Goal: Transaction & Acquisition: Purchase product/service

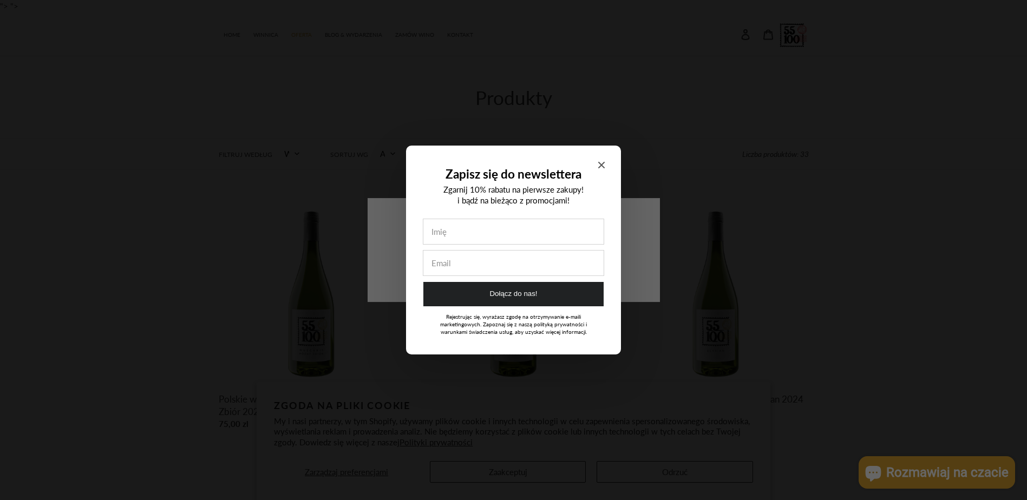
click at [602, 162] on icon "Close modal" at bounding box center [601, 165] width 6 height 6
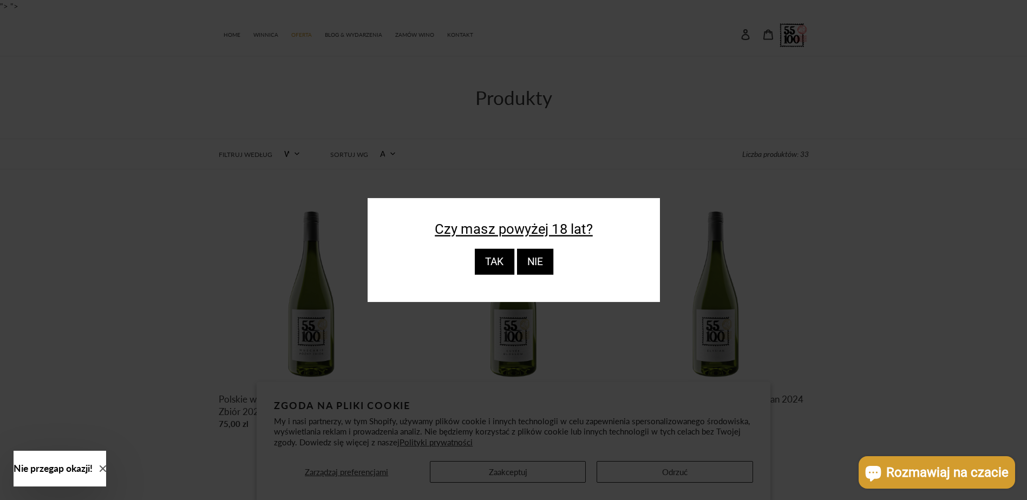
click at [498, 265] on div "TAK" at bounding box center [494, 262] width 40 height 26
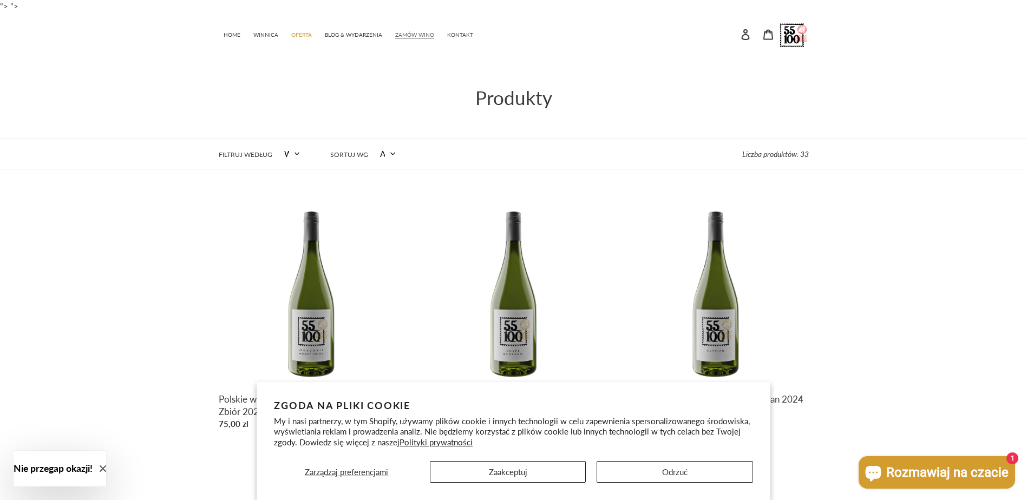
click at [402, 31] on link "ZAMÓW WINO" at bounding box center [415, 34] width 50 height 16
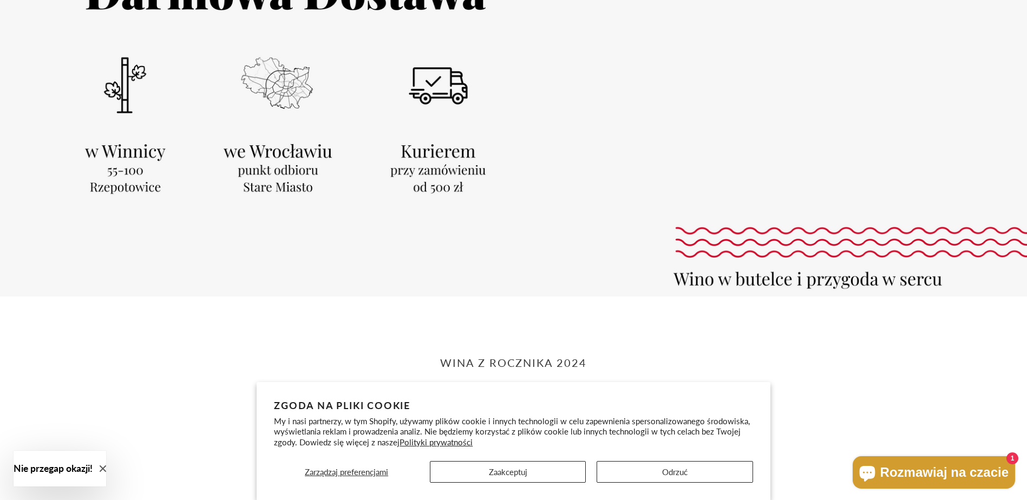
scroll to position [162, 0]
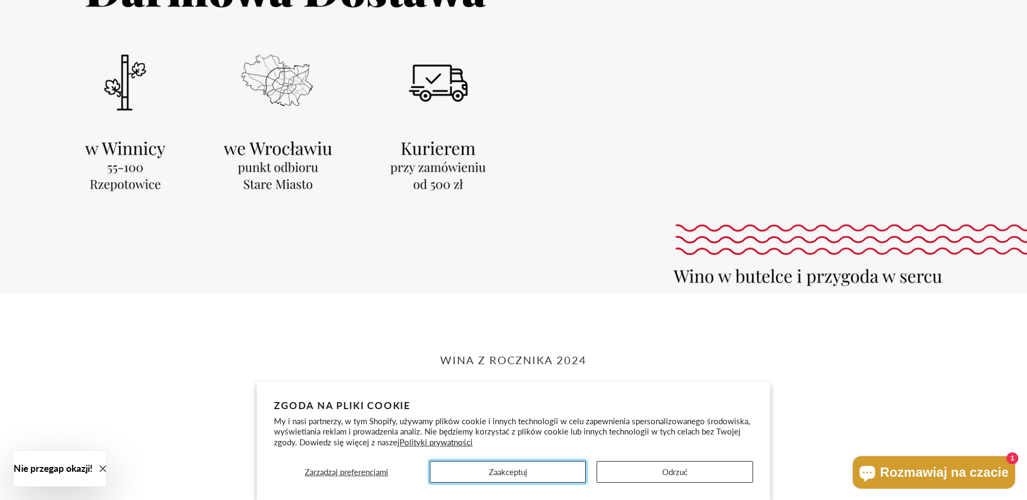
click at [537, 476] on button "Zaakceptuj" at bounding box center [508, 472] width 156 height 22
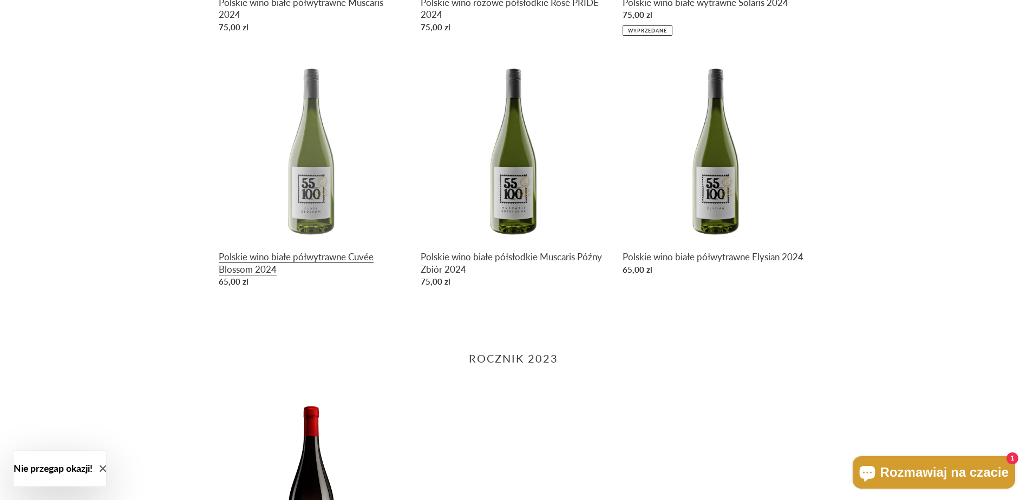
scroll to position [758, 0]
click at [330, 254] on link "Polskie wino białe półwytrawne Cuvée Blossom 2024" at bounding box center [312, 173] width 186 height 236
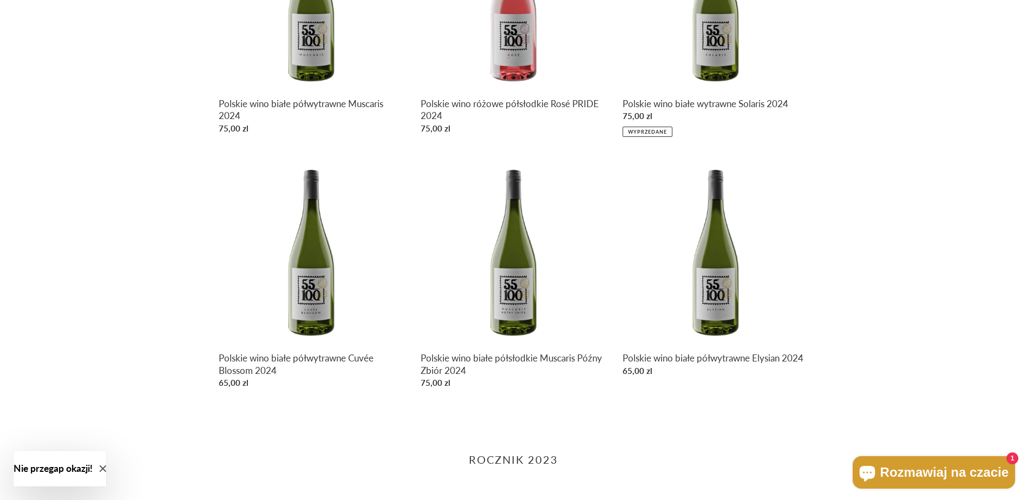
scroll to position [596, 0]
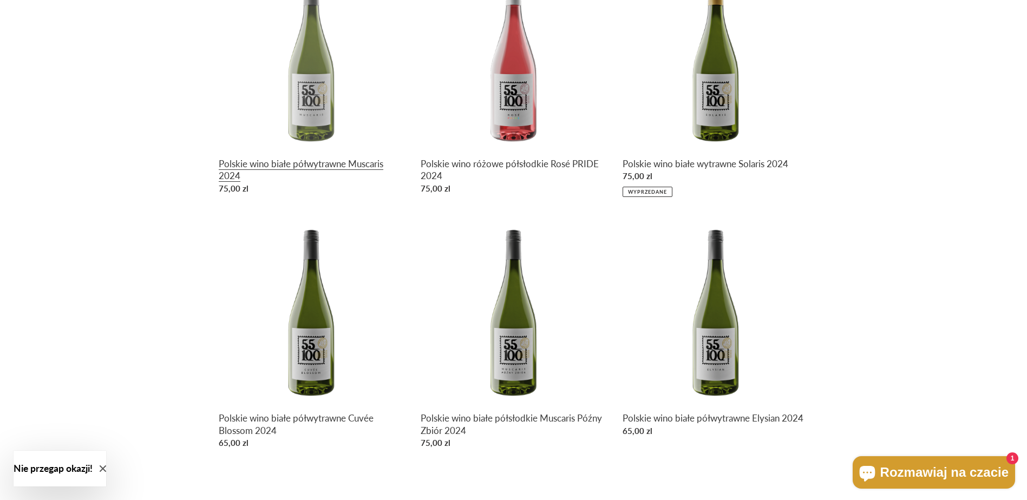
click at [308, 161] on link "Polskie wino białe półwytrawne Muscaris 2024" at bounding box center [312, 81] width 186 height 236
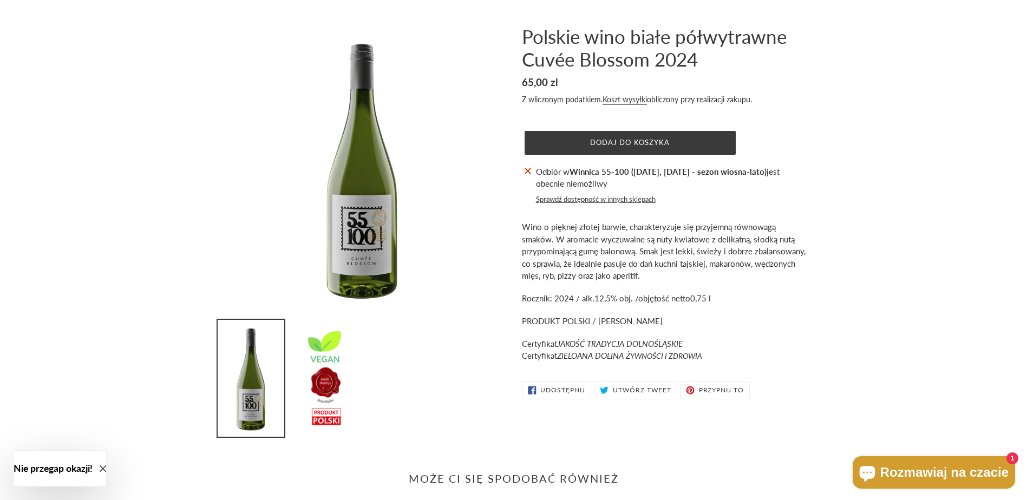
scroll to position [108, 0]
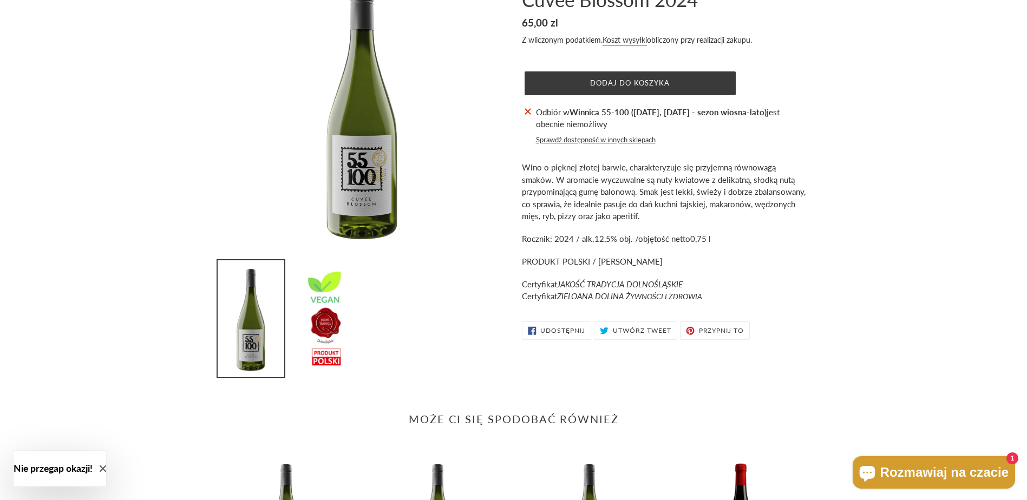
click at [633, 141] on button "Sprawdź dostępność w innych sklepach" at bounding box center [596, 140] width 120 height 11
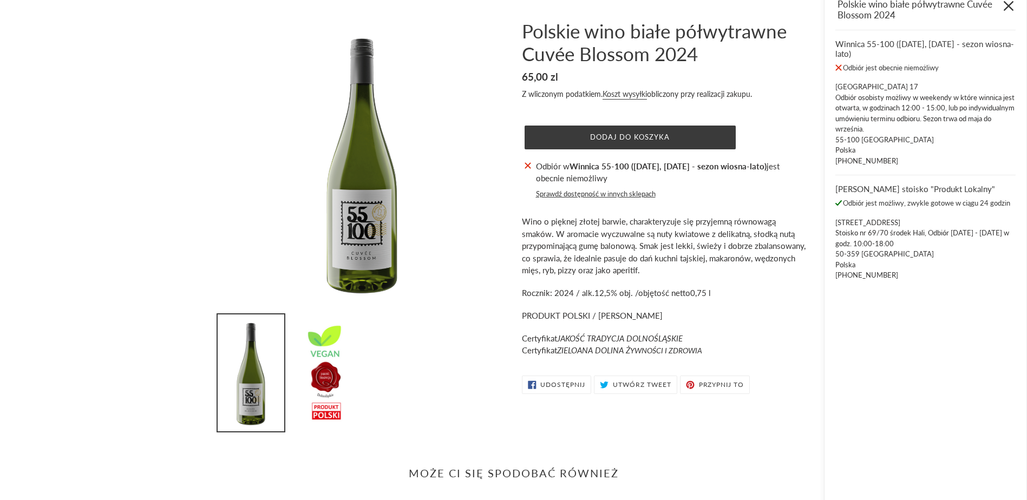
scroll to position [0, 0]
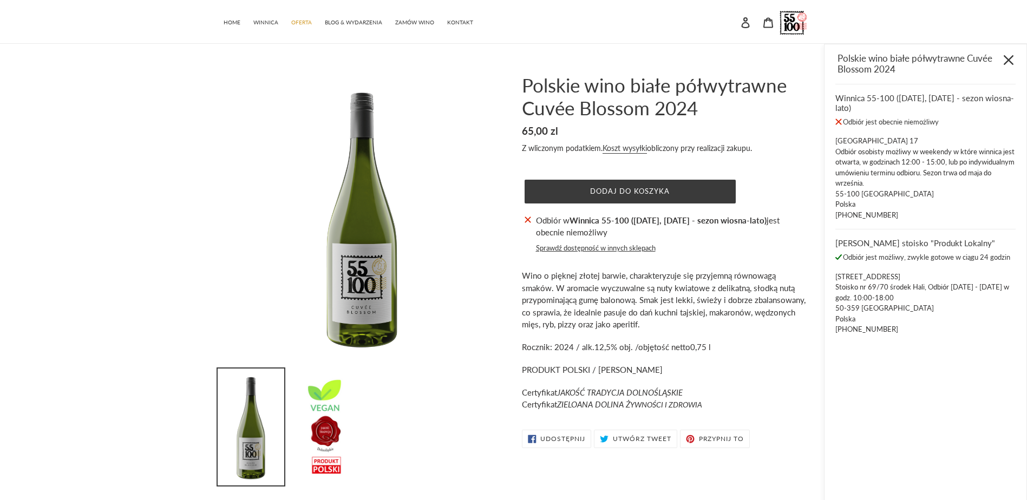
click at [1011, 56] on icon "Zamknij" at bounding box center [1009, 60] width 10 height 10
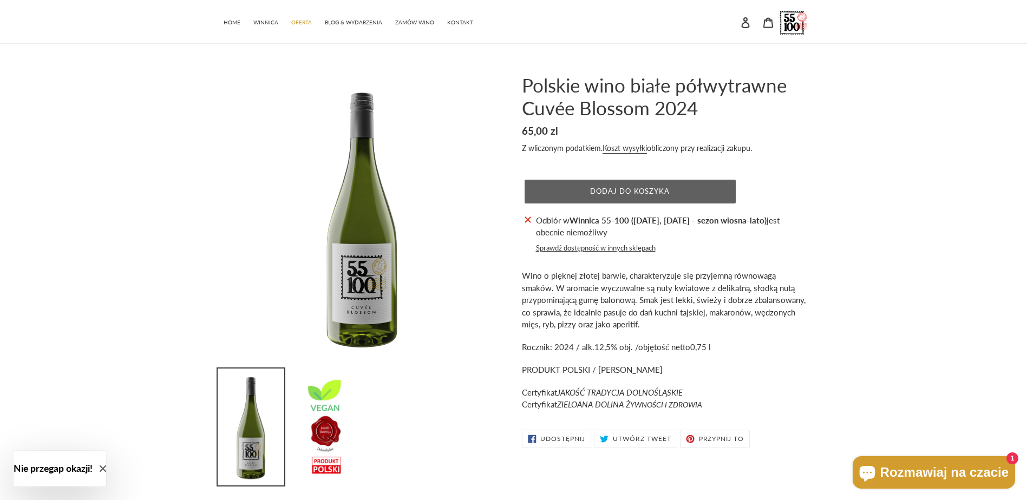
click at [662, 189] on span "Dodaj do koszyka" at bounding box center [630, 191] width 80 height 9
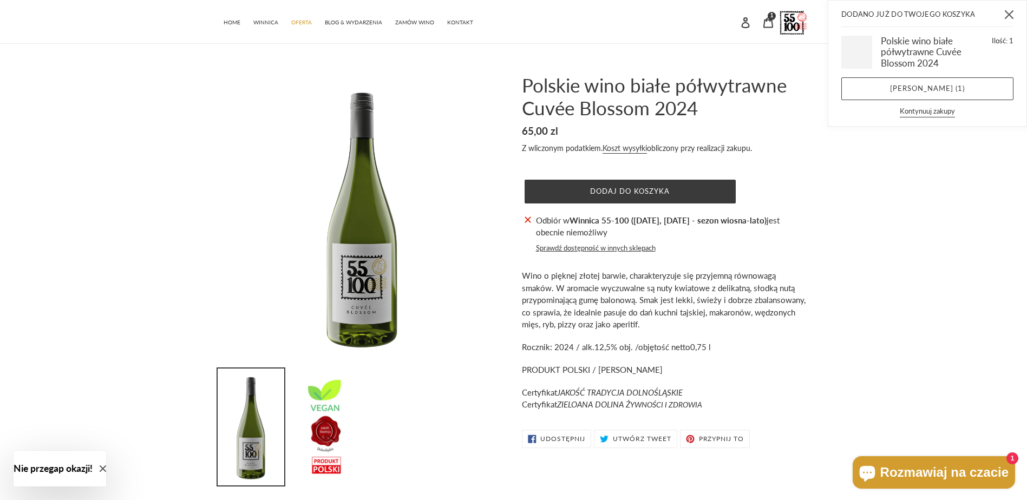
click at [1011, 17] on icon "Zamknij" at bounding box center [1009, 14] width 9 height 9
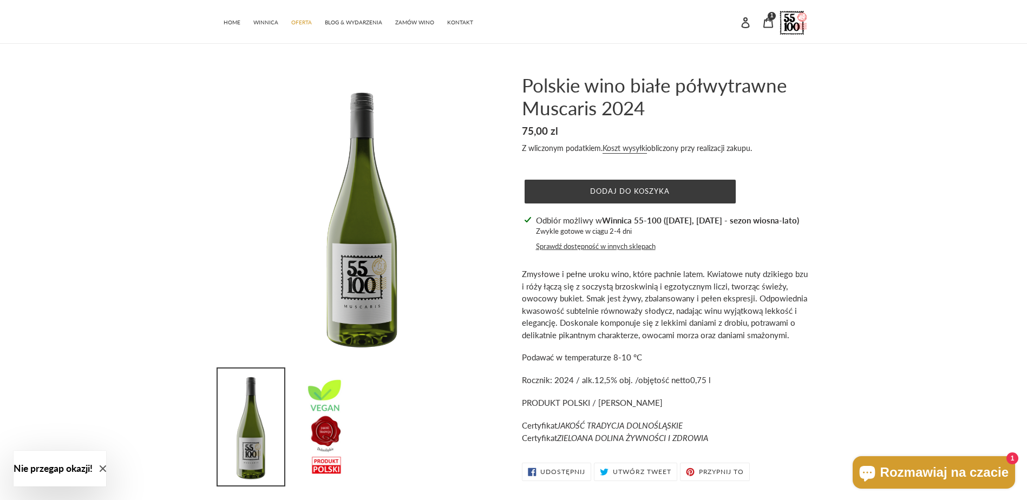
click at [615, 246] on button "Sprawdź dostępność w innych sklepach" at bounding box center [596, 246] width 120 height 11
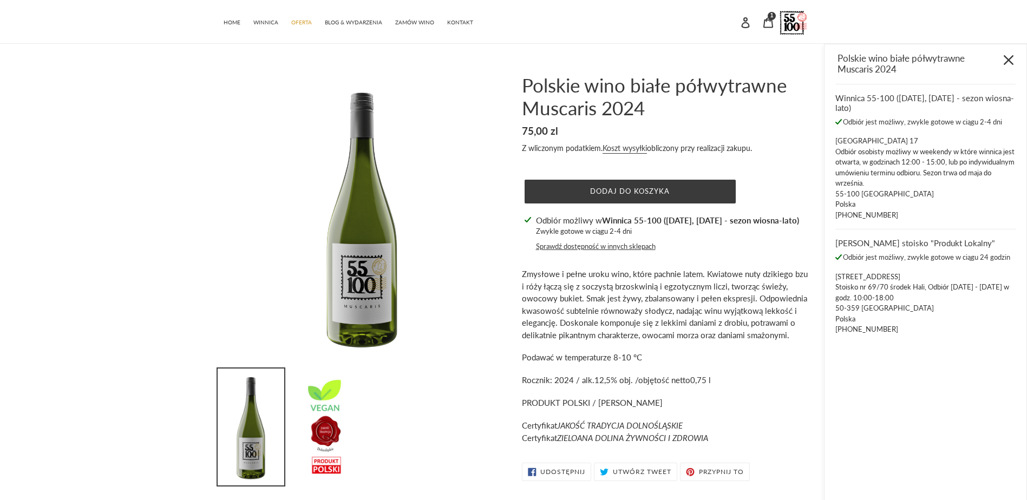
scroll to position [44, 0]
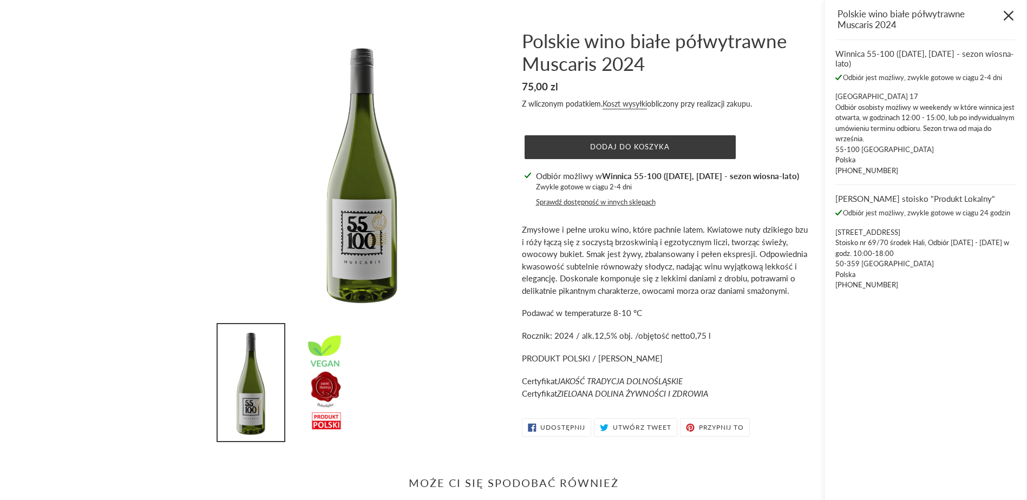
click at [1010, 15] on icon "Zamknij" at bounding box center [1009, 16] width 10 height 10
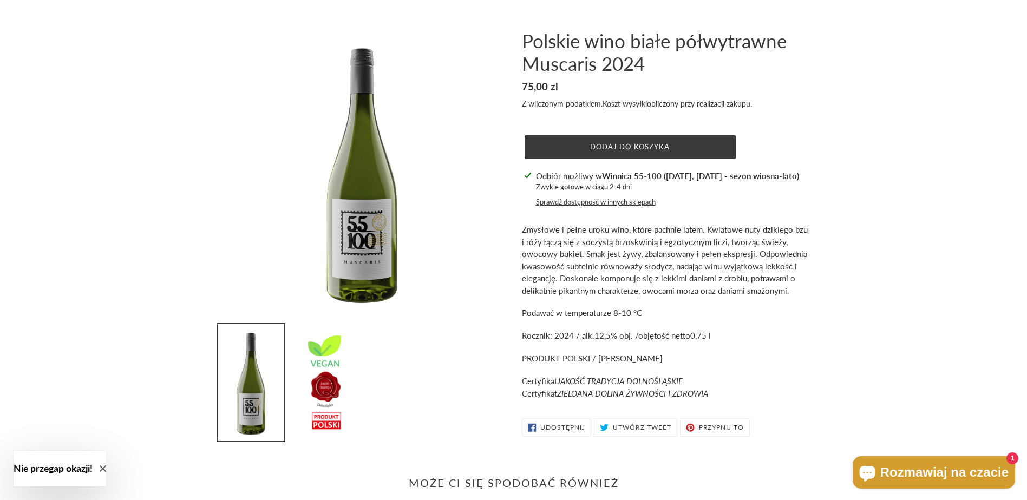
scroll to position [371, 0]
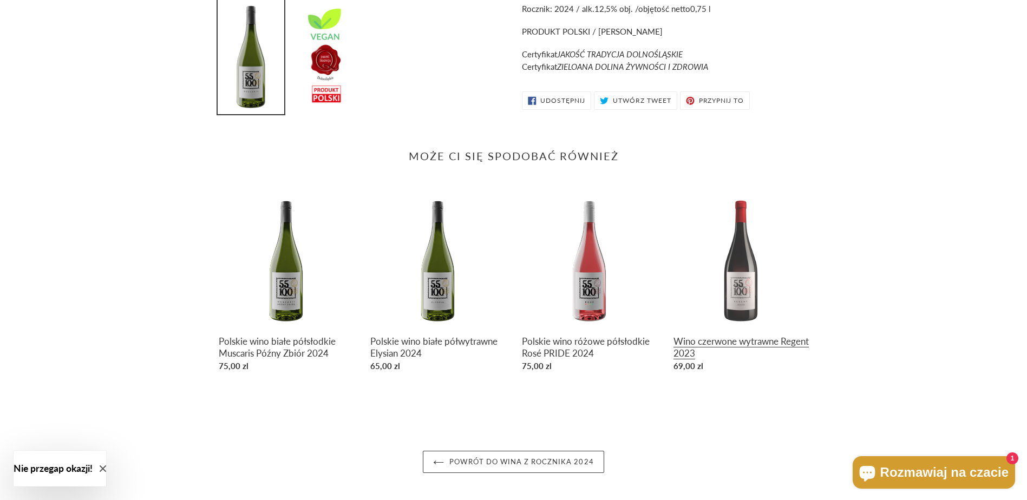
click at [718, 343] on link "Wino czerwone wytrawne Regent 2023" at bounding box center [741, 284] width 135 height 185
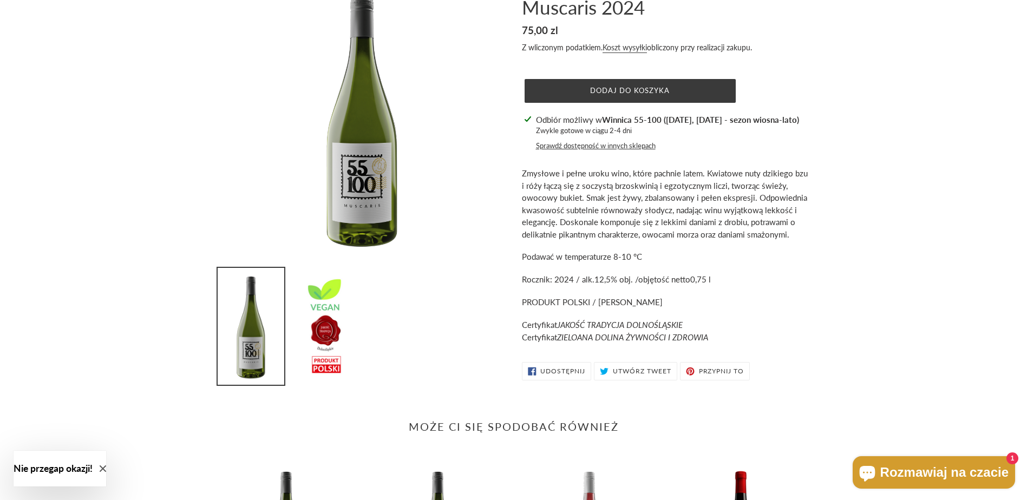
scroll to position [47, 0]
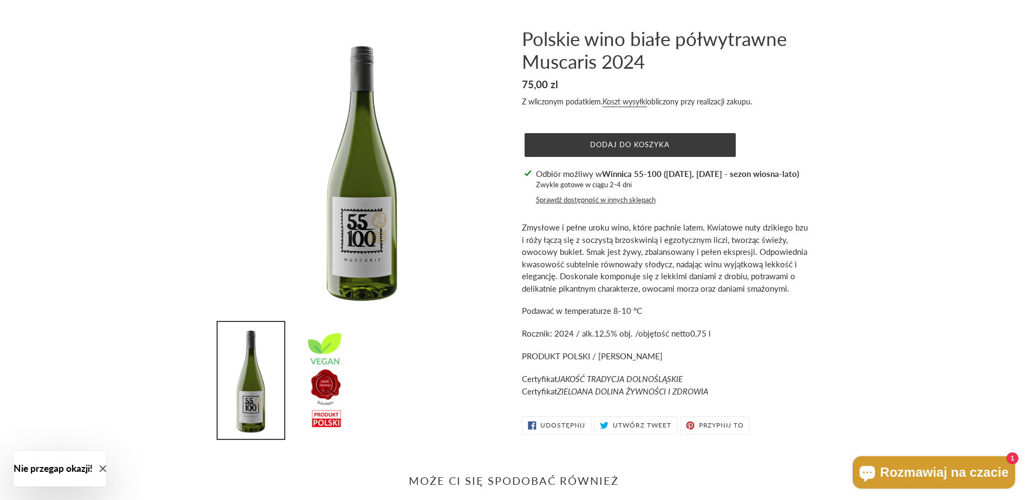
click at [612, 200] on button "Sprawdź dostępność w innych sklepach" at bounding box center [596, 200] width 120 height 11
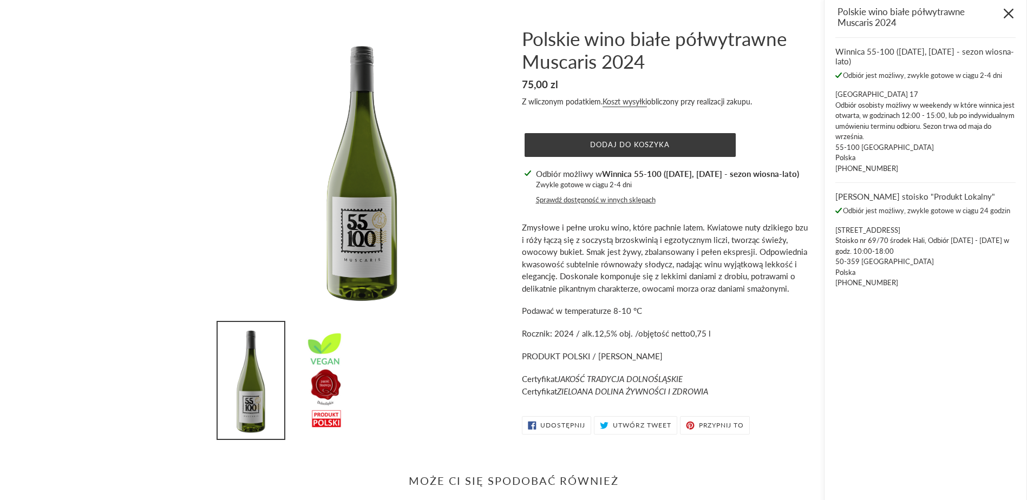
click at [1008, 18] on icon "Zamknij" at bounding box center [1009, 14] width 10 height 10
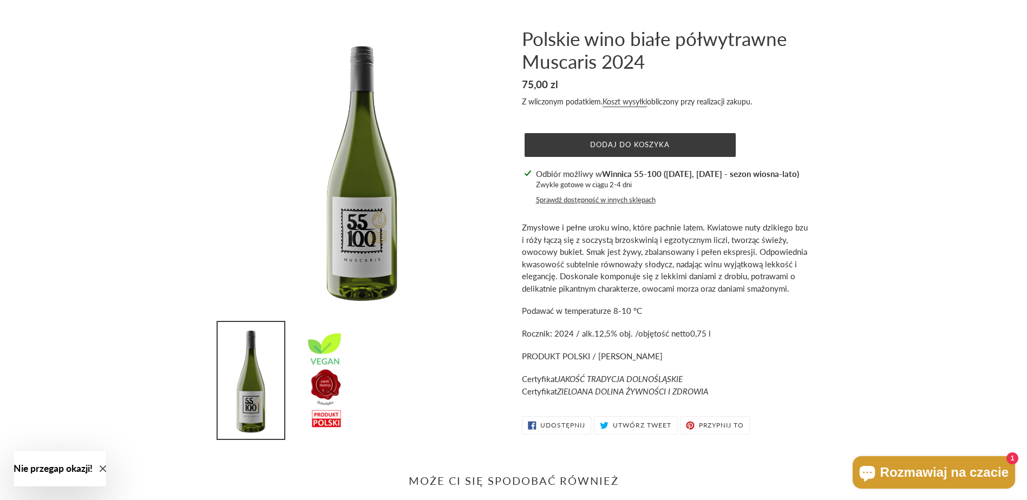
click at [611, 201] on button "Sprawdź dostępność w innych sklepach" at bounding box center [596, 200] width 120 height 11
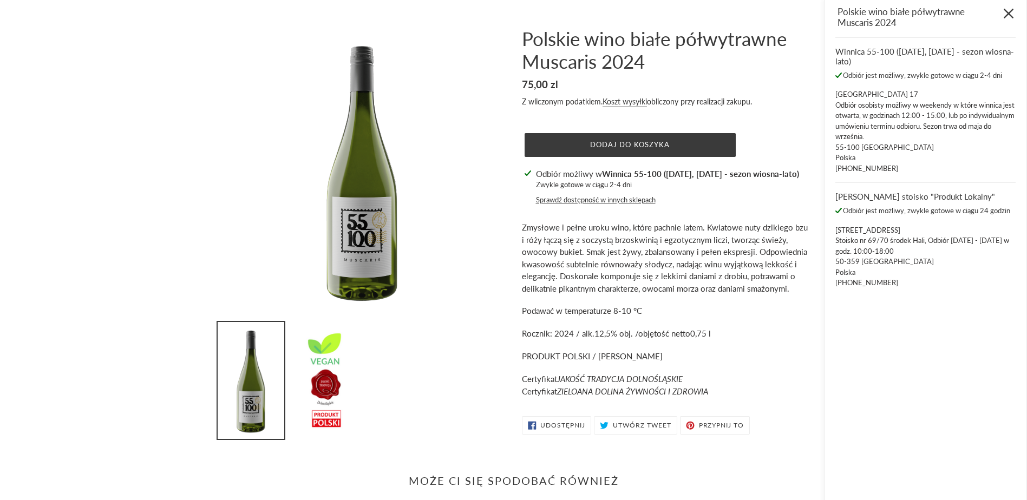
click at [1012, 10] on icon "Zamknij" at bounding box center [1009, 14] width 10 height 10
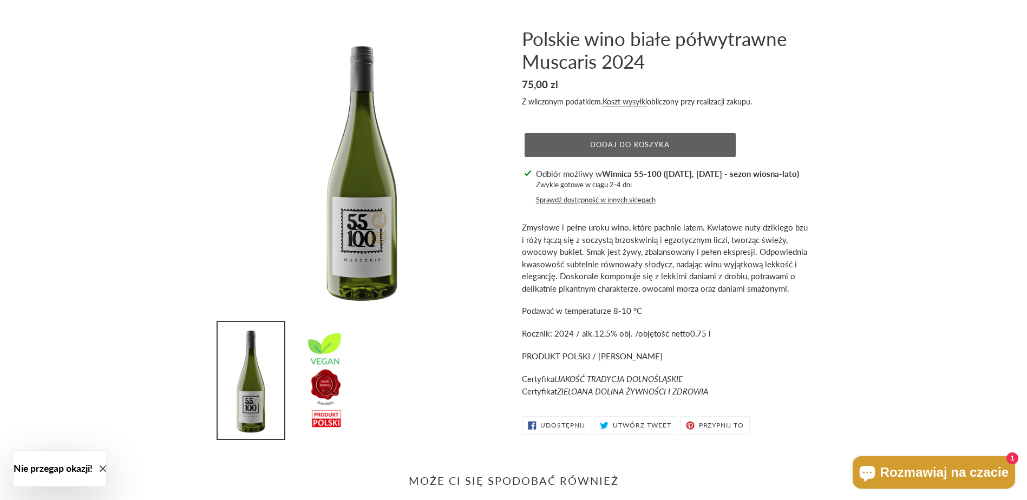
click at [613, 146] on span "Dodaj do koszyka" at bounding box center [630, 144] width 80 height 9
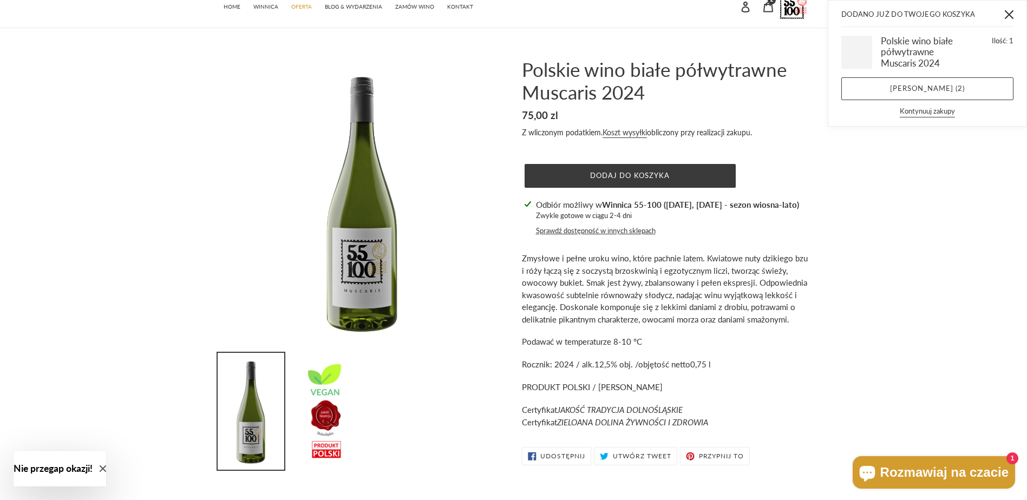
scroll to position [0, 0]
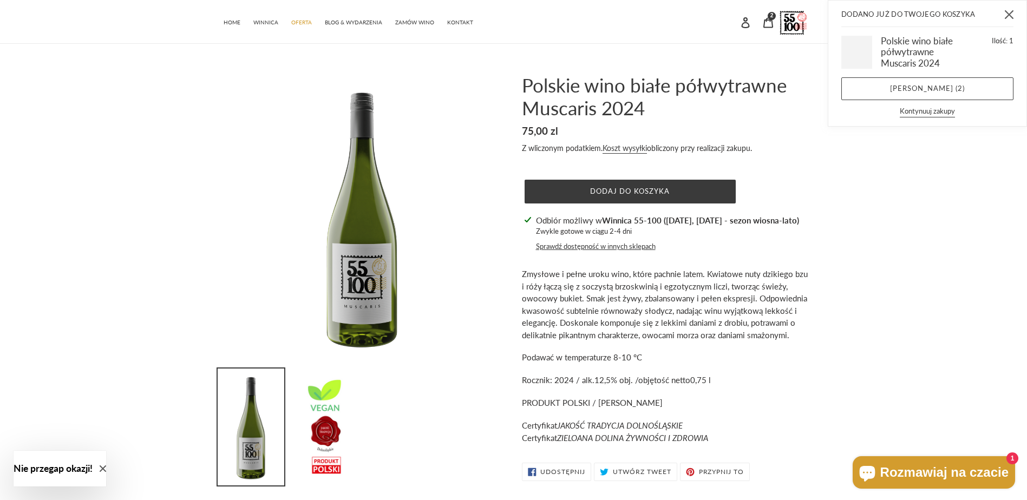
click at [1007, 15] on icon "Zamknij" at bounding box center [1009, 14] width 9 height 9
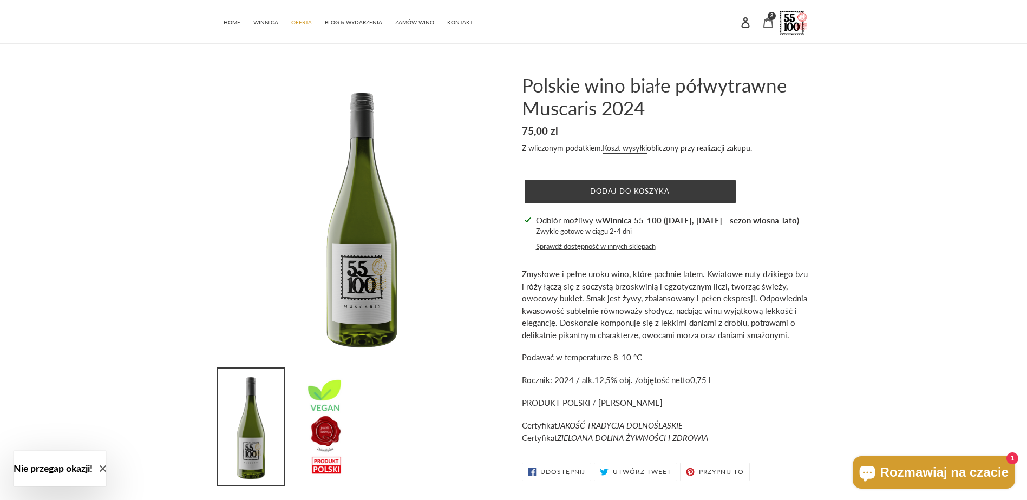
click at [768, 19] on icon at bounding box center [768, 22] width 10 height 10
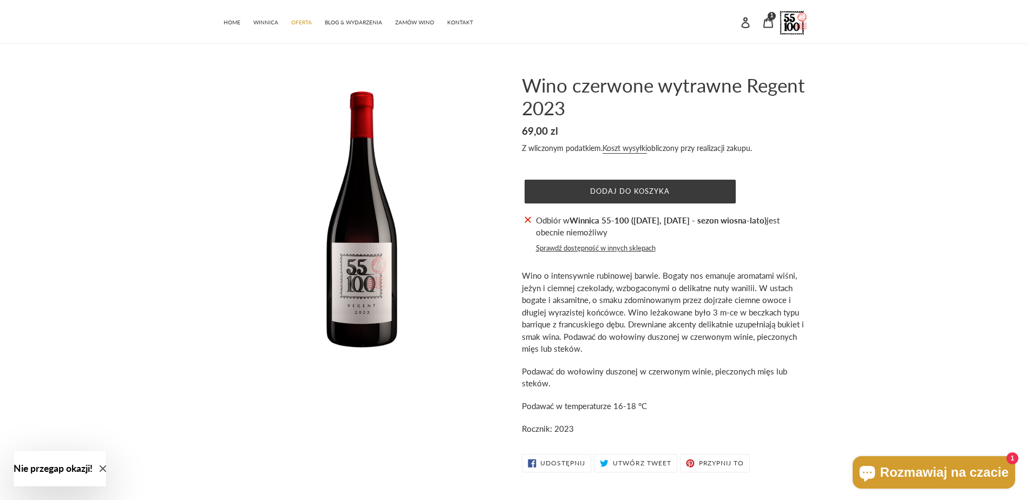
click at [623, 251] on button "Sprawdź dostępność w innych sklepach" at bounding box center [596, 248] width 120 height 11
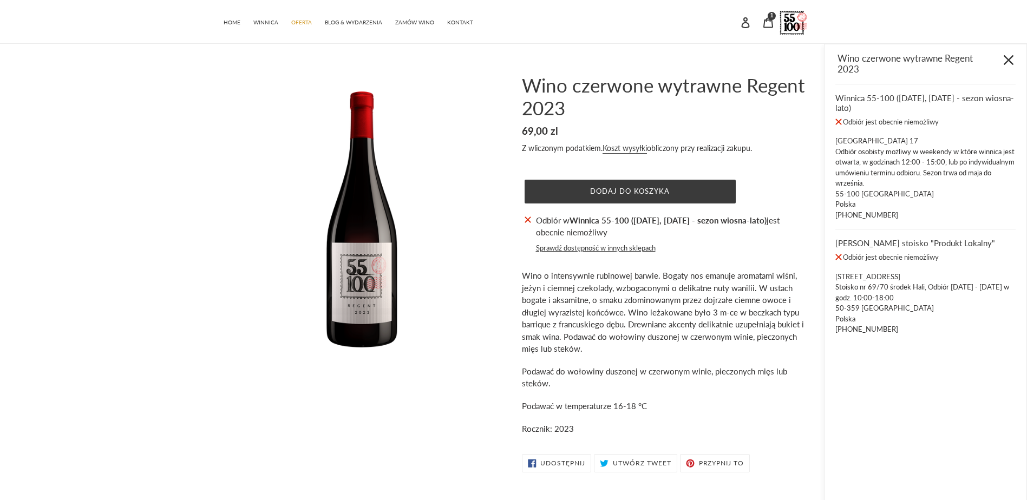
click at [1010, 59] on icon "Zamknij" at bounding box center [1009, 60] width 10 height 10
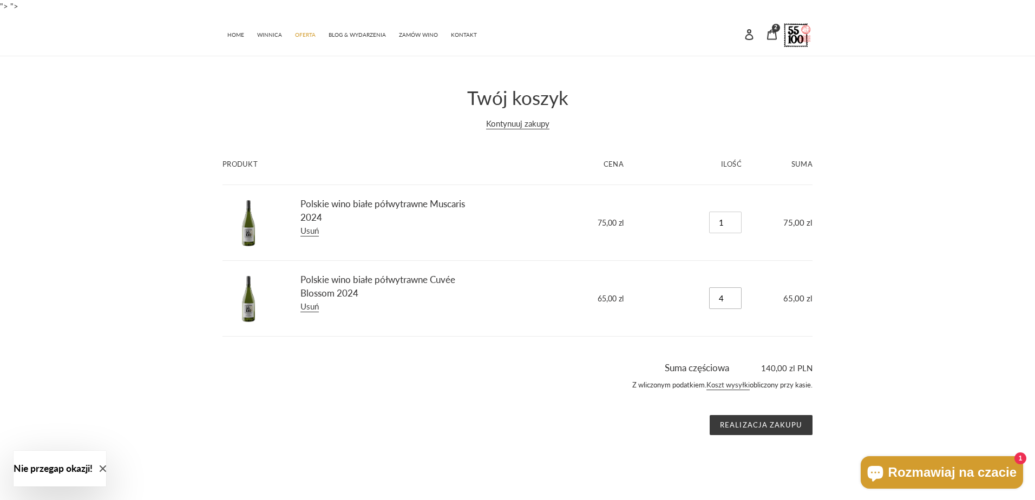
drag, startPoint x: 732, startPoint y: 302, endPoint x: 705, endPoint y: 297, distance: 27.0
type input "4"
click at [709, 297] on input "4" at bounding box center [725, 298] width 32 height 22
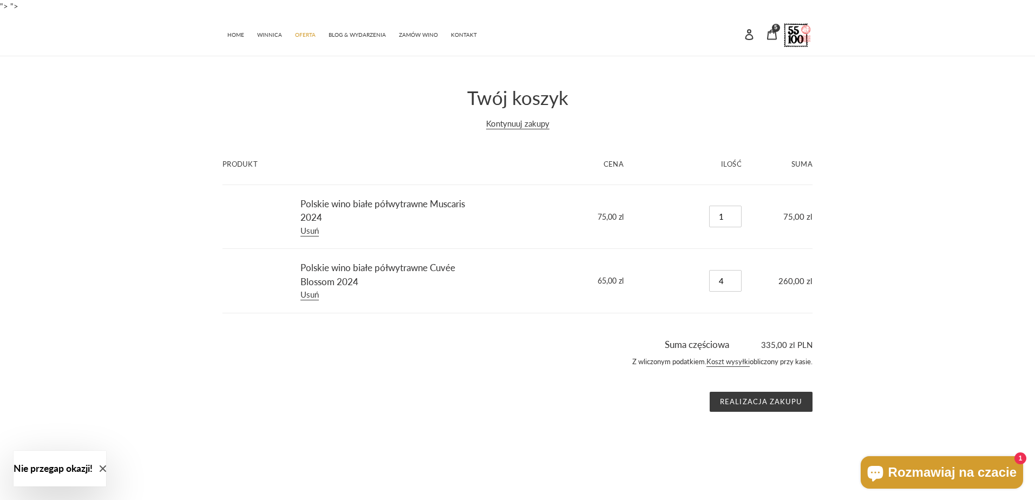
click at [735, 304] on td "Ilość 4 Błąd" at bounding box center [695, 281] width 118 height 64
click at [735, 286] on input "4" at bounding box center [725, 281] width 32 height 22
click at [733, 281] on input "3" at bounding box center [725, 281] width 32 height 22
type input "2"
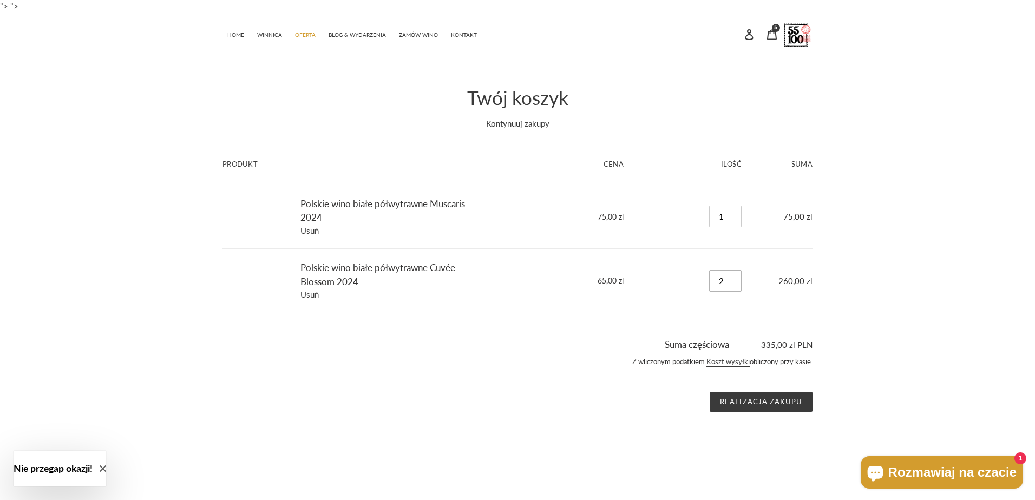
click at [733, 281] on input "2" at bounding box center [725, 281] width 32 height 22
click at [981, 317] on div "Twój koszyk Kontynuuj zakupy Produkt Cena Ilość Suma Polskie wino białe półwytr…" at bounding box center [517, 249] width 1035 height 326
click at [777, 403] on input "Realizacja zakupu" at bounding box center [761, 402] width 103 height 21
